Goal: Transaction & Acquisition: Purchase product/service

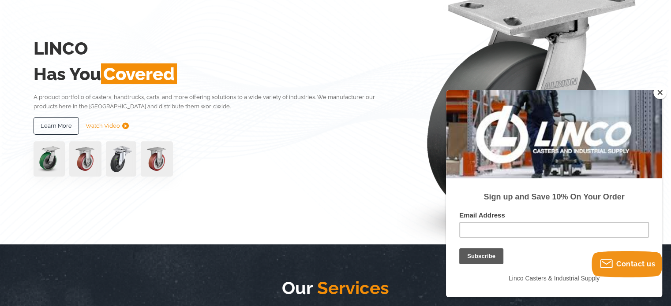
scroll to position [108, 0]
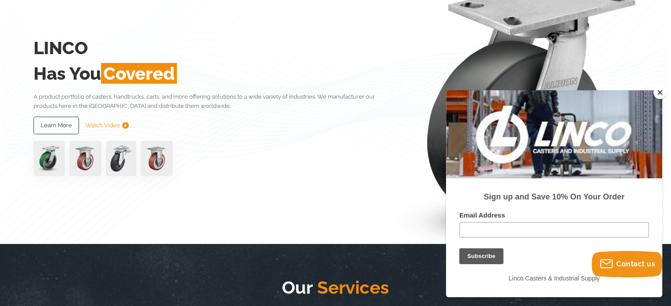
click at [659, 95] on button "Close" at bounding box center [659, 92] width 13 height 13
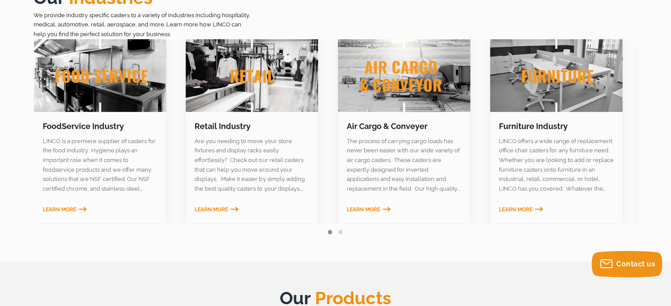
scroll to position [557, 0]
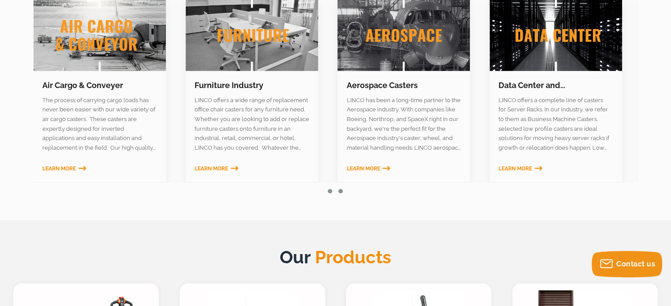
click at [329, 191] on span at bounding box center [330, 191] width 4 height 4
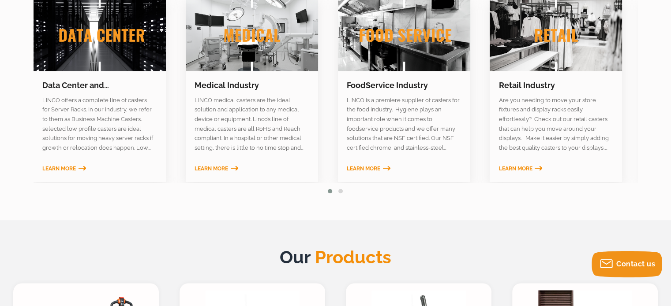
click at [367, 169] on span "Learn More" at bounding box center [364, 169] width 34 height 6
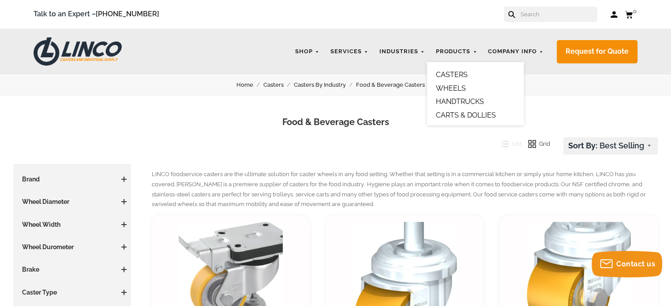
click at [461, 75] on link "CASTERS" at bounding box center [451, 75] width 32 height 8
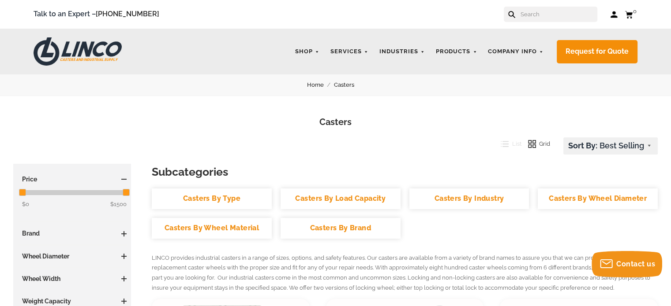
click at [234, 199] on link "Casters By Type" at bounding box center [212, 199] width 120 height 21
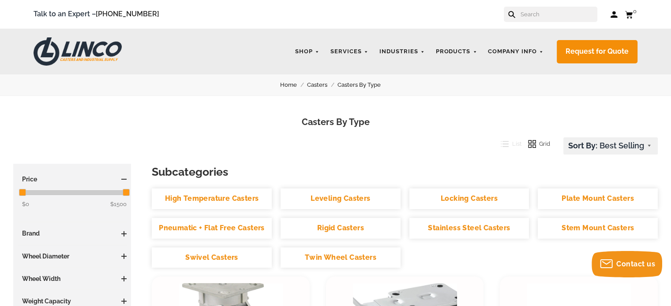
click at [589, 198] on link "Plate Mount Casters" at bounding box center [598, 199] width 120 height 21
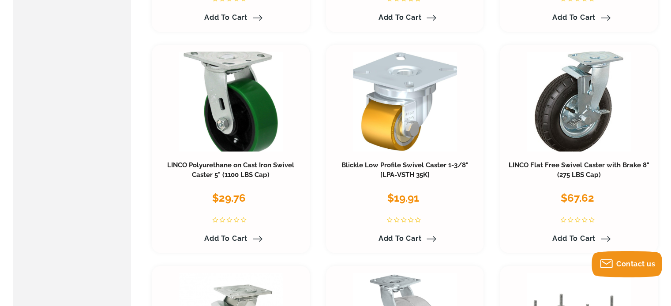
scroll to position [603, 0]
click at [395, 164] on link "Blickle Low Profile Swivel Caster 1-3/8" [LPA-VSTH 35K]" at bounding box center [404, 171] width 127 height 18
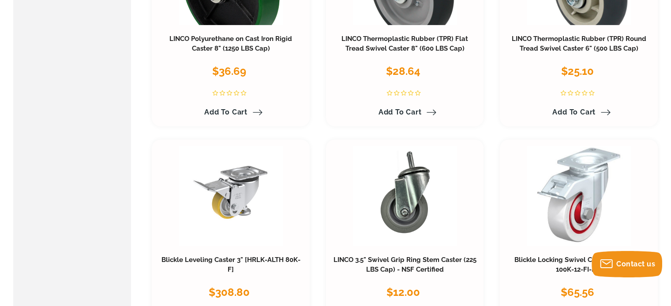
scroll to position [2977, 0]
